Goal: Information Seeking & Learning: Learn about a topic

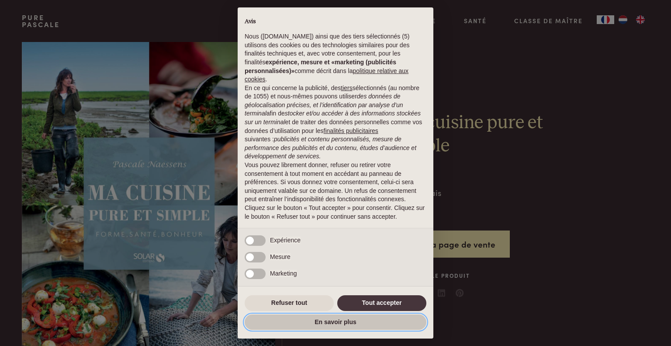
click at [372, 315] on button "En savoir plus" at bounding box center [336, 322] width 182 height 16
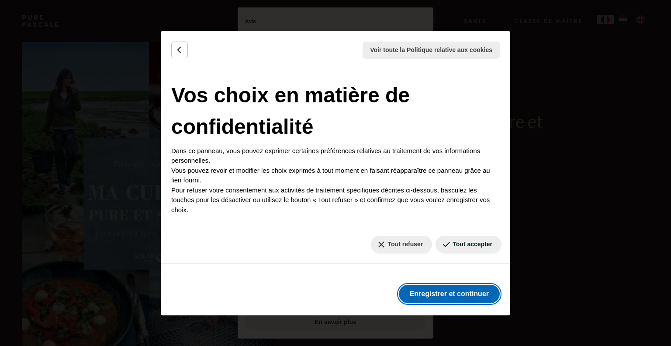
click at [434, 288] on button "Enregistrer et continuer" at bounding box center [449, 294] width 101 height 18
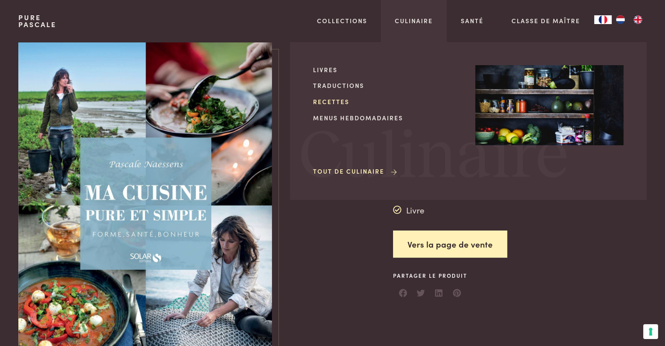
click at [337, 101] on link "Recettes" at bounding box center [387, 101] width 148 height 9
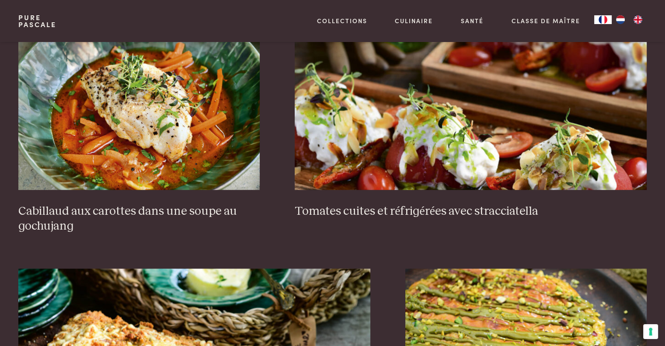
scroll to position [678, 0]
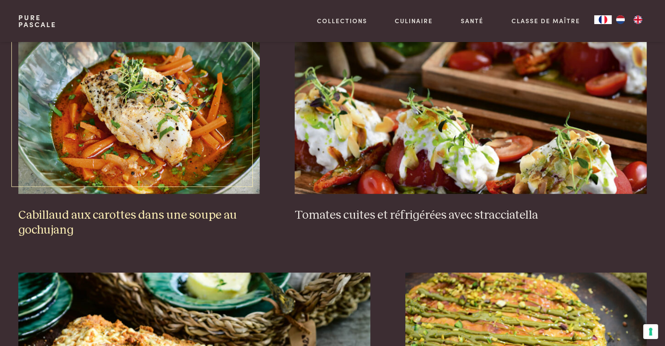
click at [187, 121] on img at bounding box center [138, 106] width 241 height 175
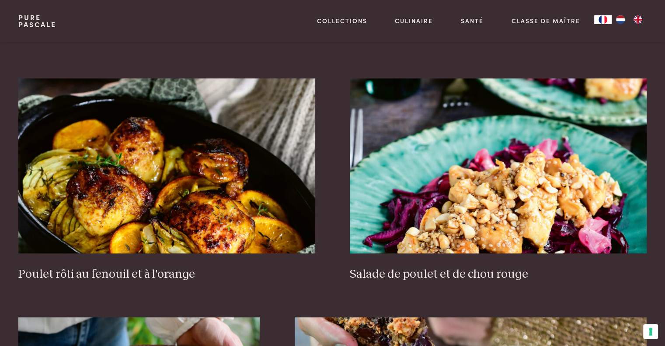
scroll to position [1131, 0]
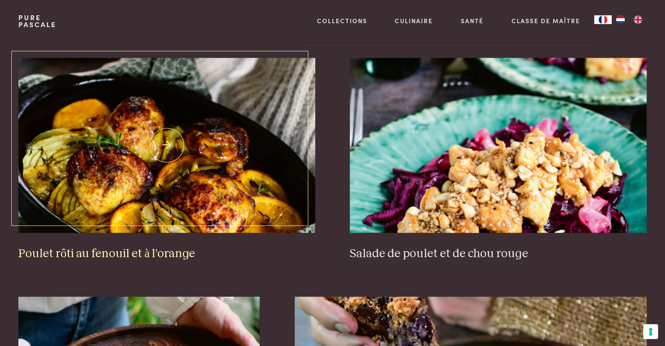
click at [207, 106] on img at bounding box center [166, 145] width 296 height 175
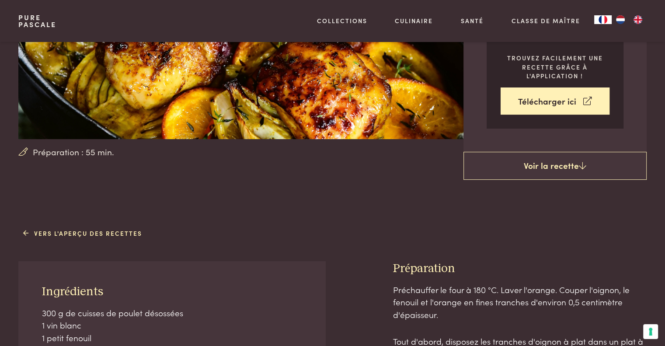
scroll to position [143, 0]
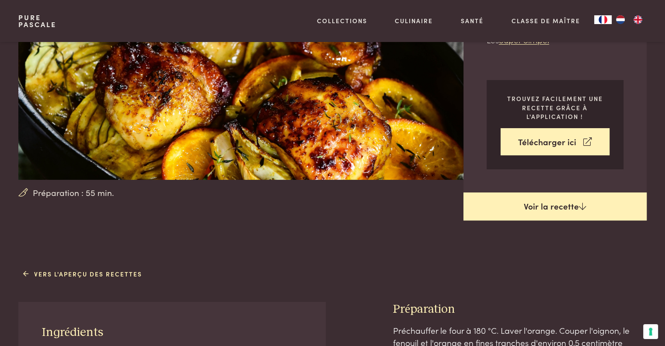
click at [553, 203] on link "Voir la recette" at bounding box center [554, 206] width 183 height 28
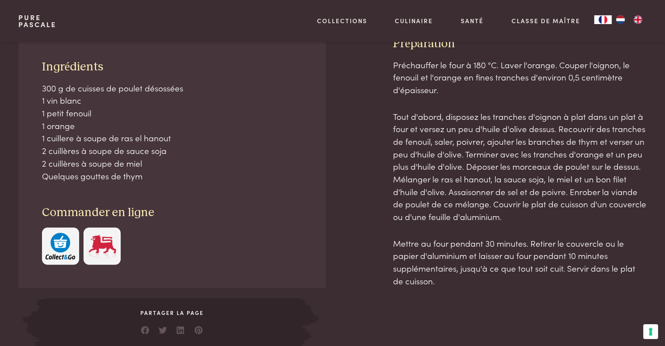
scroll to position [409, 0]
click at [66, 223] on div "Commander en ligne" at bounding box center [172, 234] width 260 height 59
click at [65, 247] on img "button" at bounding box center [60, 245] width 30 height 27
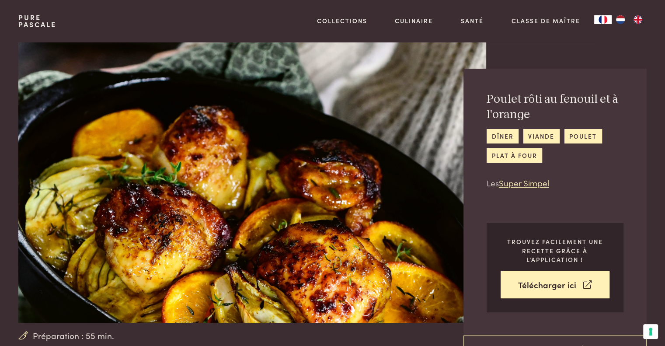
scroll to position [409, 0]
